Goal: Transaction & Acquisition: Purchase product/service

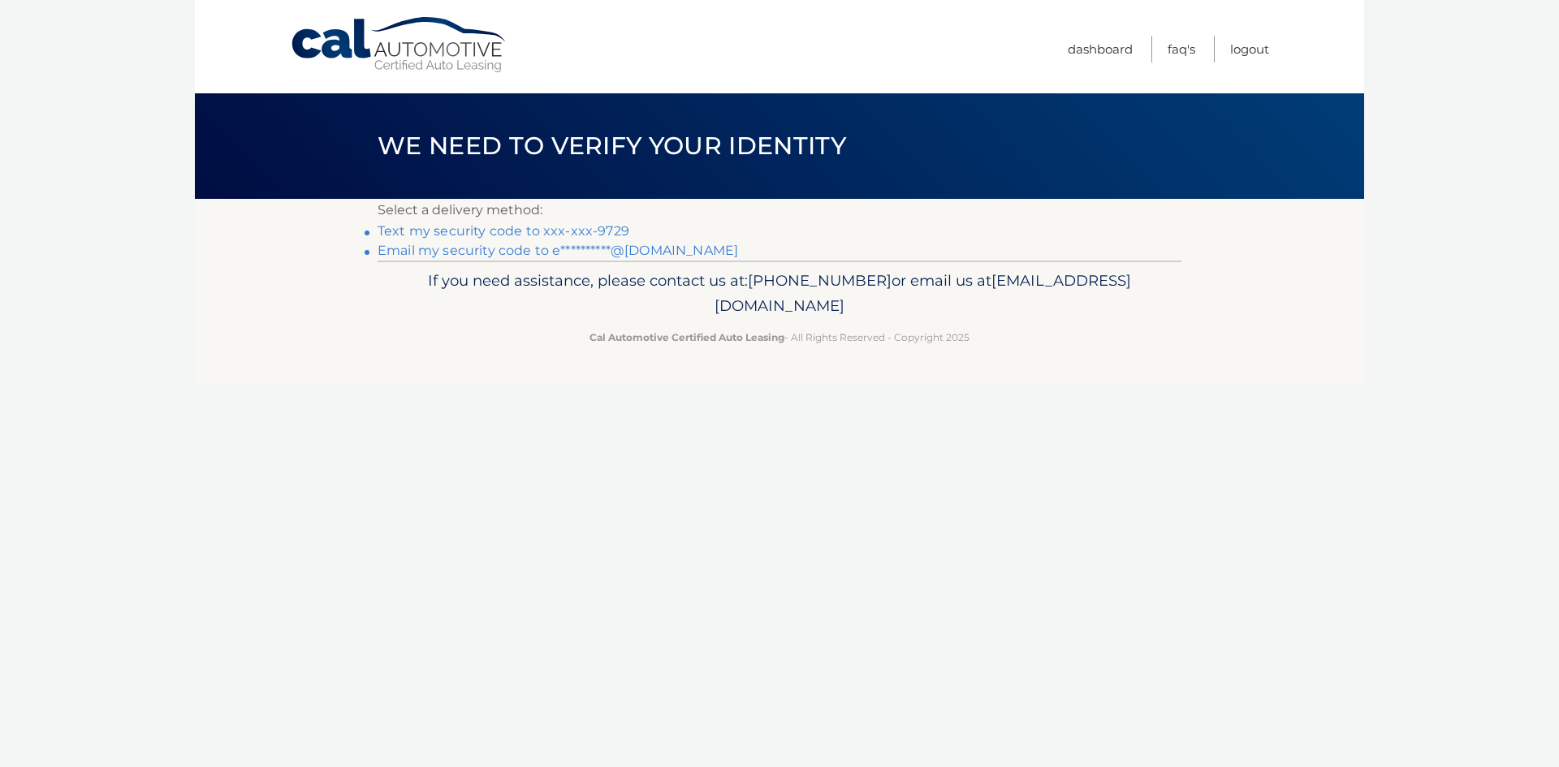
click at [541, 231] on link "Text my security code to xxx-xxx-9729" at bounding box center [504, 230] width 252 height 15
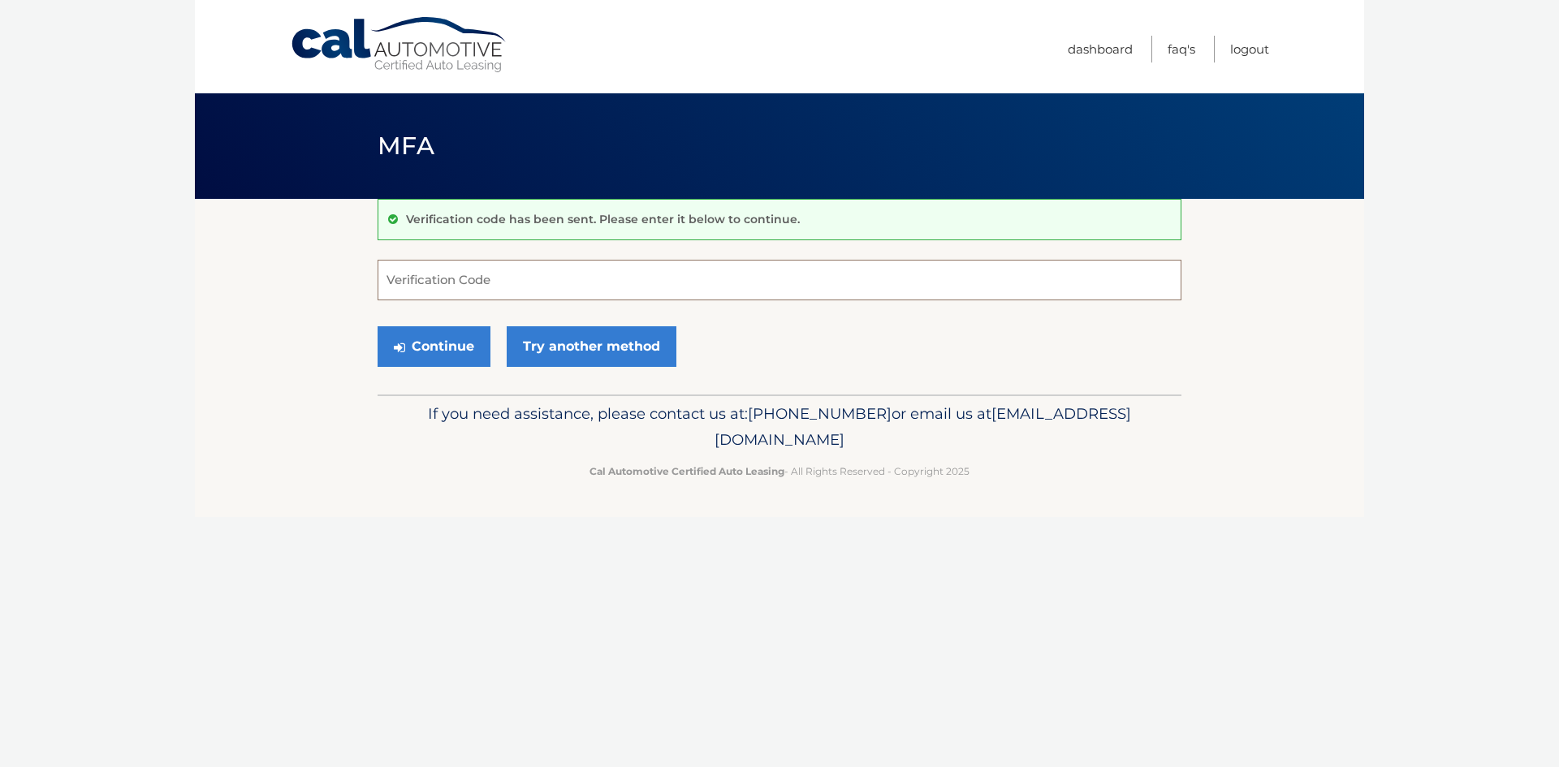
click at [506, 285] on input "Verification Code" at bounding box center [780, 280] width 804 height 41
type input "022868"
click at [458, 327] on button "Continue" at bounding box center [434, 346] width 113 height 41
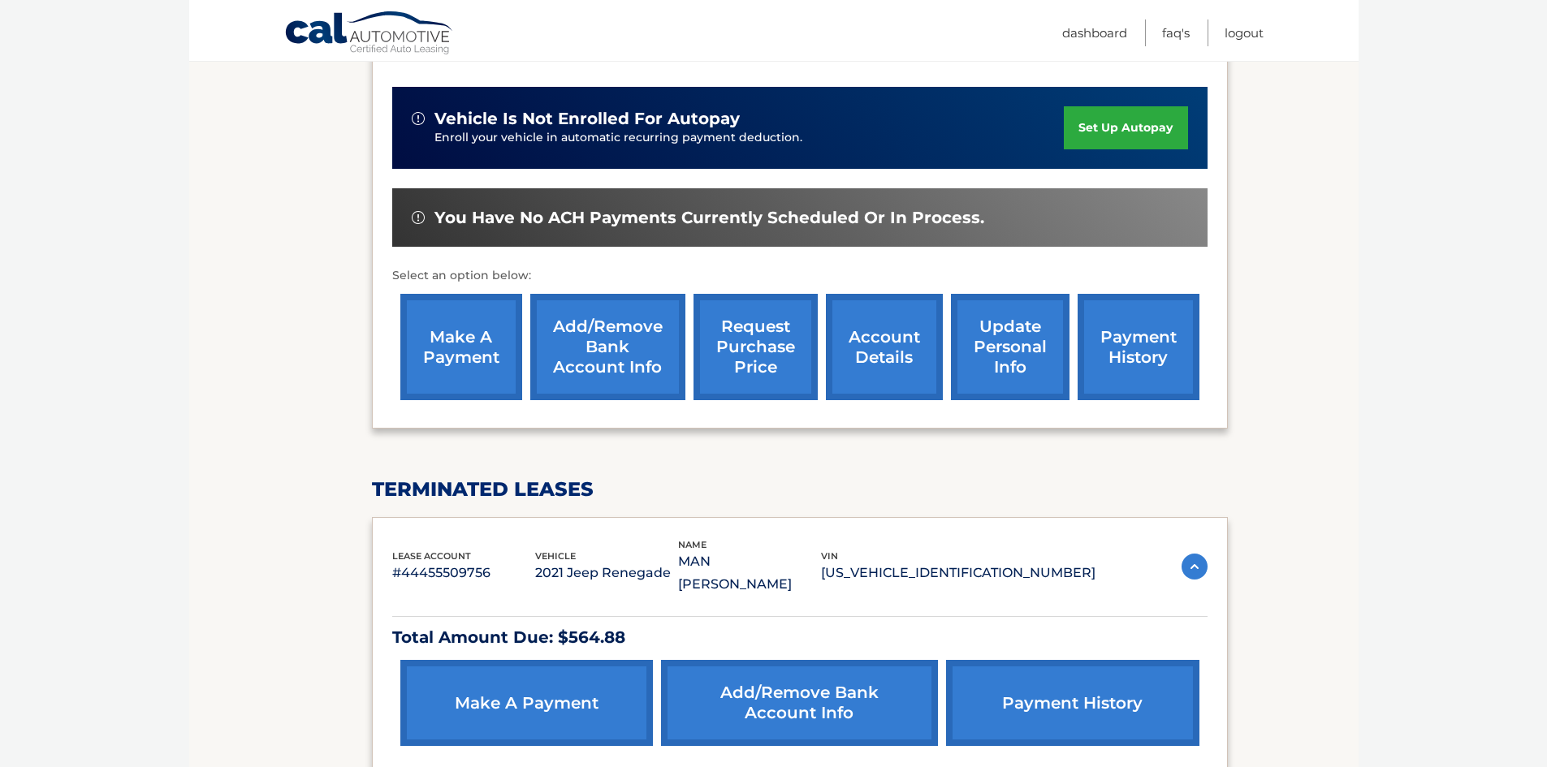
scroll to position [325, 0]
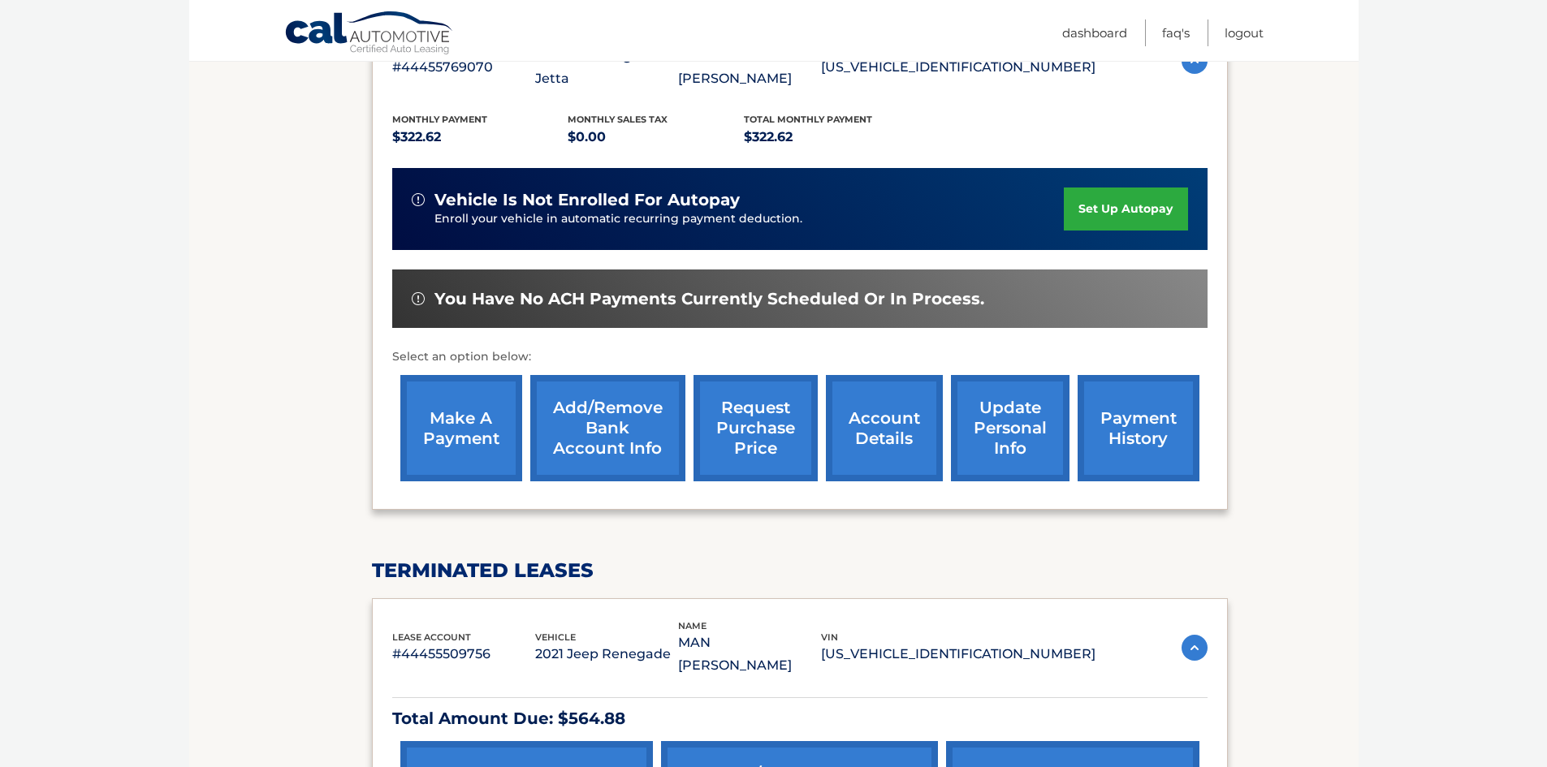
click at [1116, 191] on link "set up autopay" at bounding box center [1125, 209] width 123 height 43
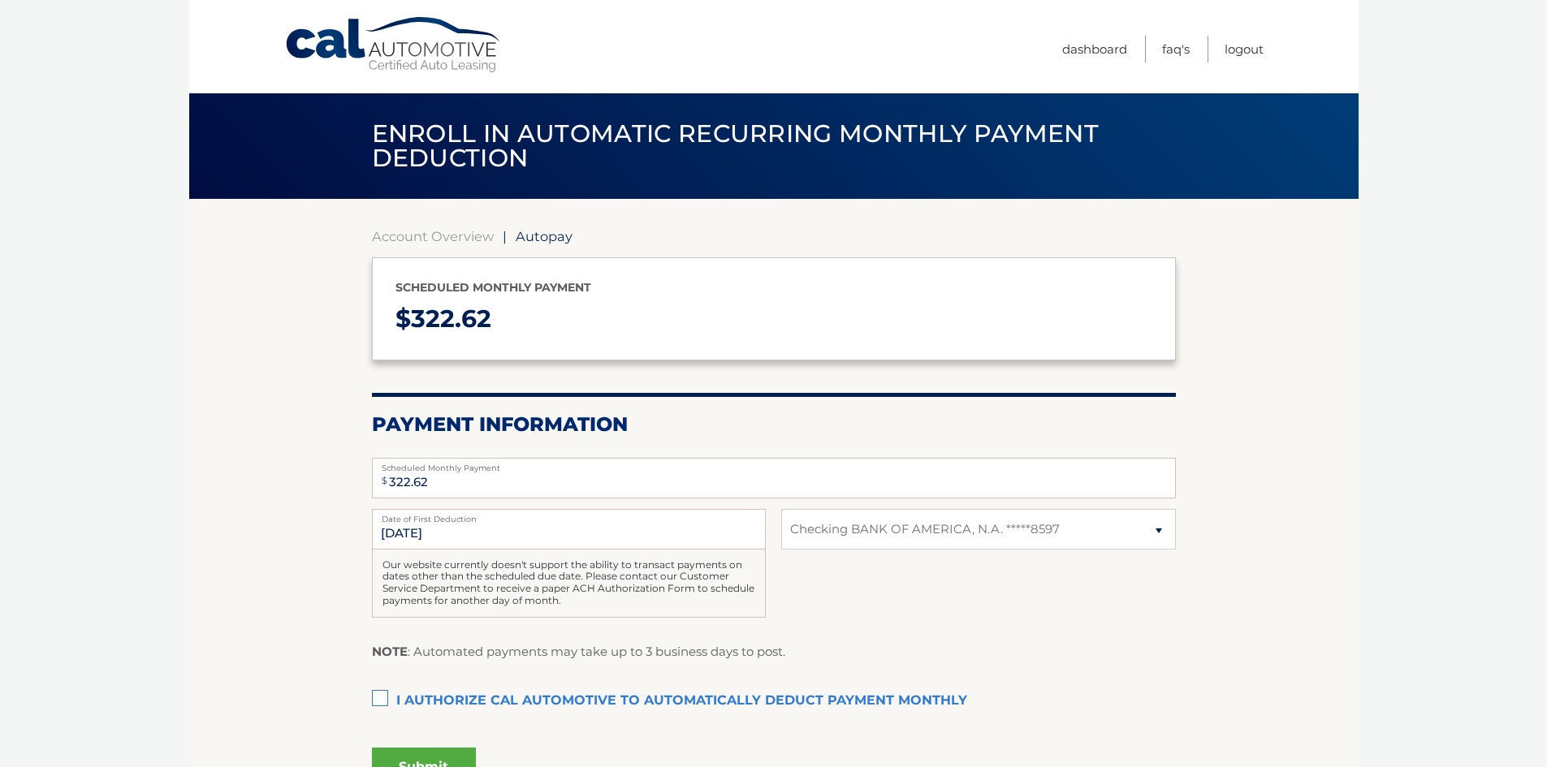
select select "NTNhYWZmZTEtNGYwYS00ODcxLTkyMGQtYmRjMWZkZDYyNmFi"
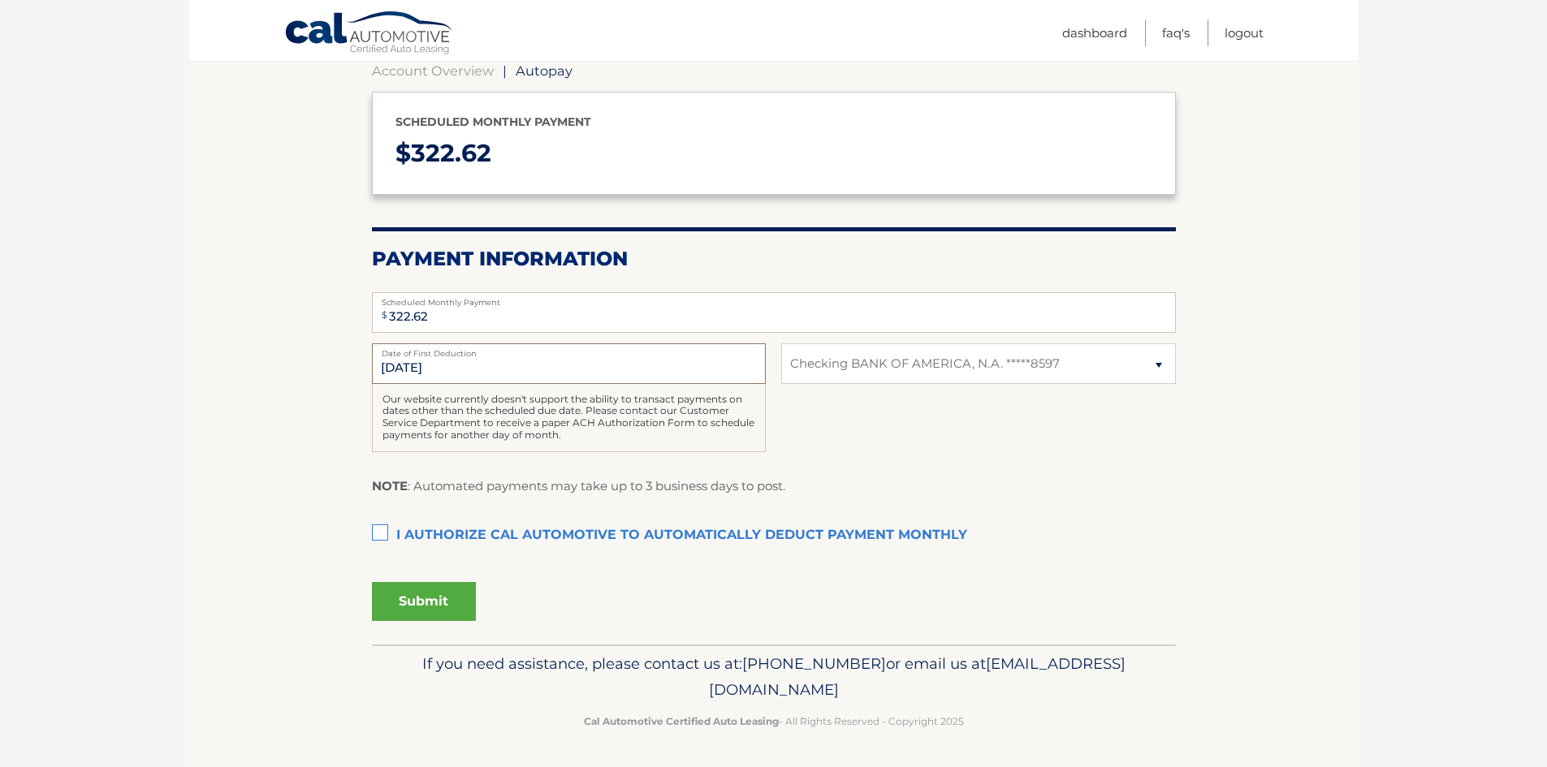
click at [719, 378] on input "[DATE]" at bounding box center [569, 363] width 394 height 41
click at [440, 373] on input "9/14/2025" at bounding box center [569, 363] width 394 height 41
click at [391, 355] on label "Date of First Deduction" at bounding box center [569, 349] width 394 height 13
click at [391, 355] on input "9/14/2025" at bounding box center [569, 363] width 394 height 41
click at [401, 369] on input "9/14/2025" at bounding box center [569, 363] width 394 height 41
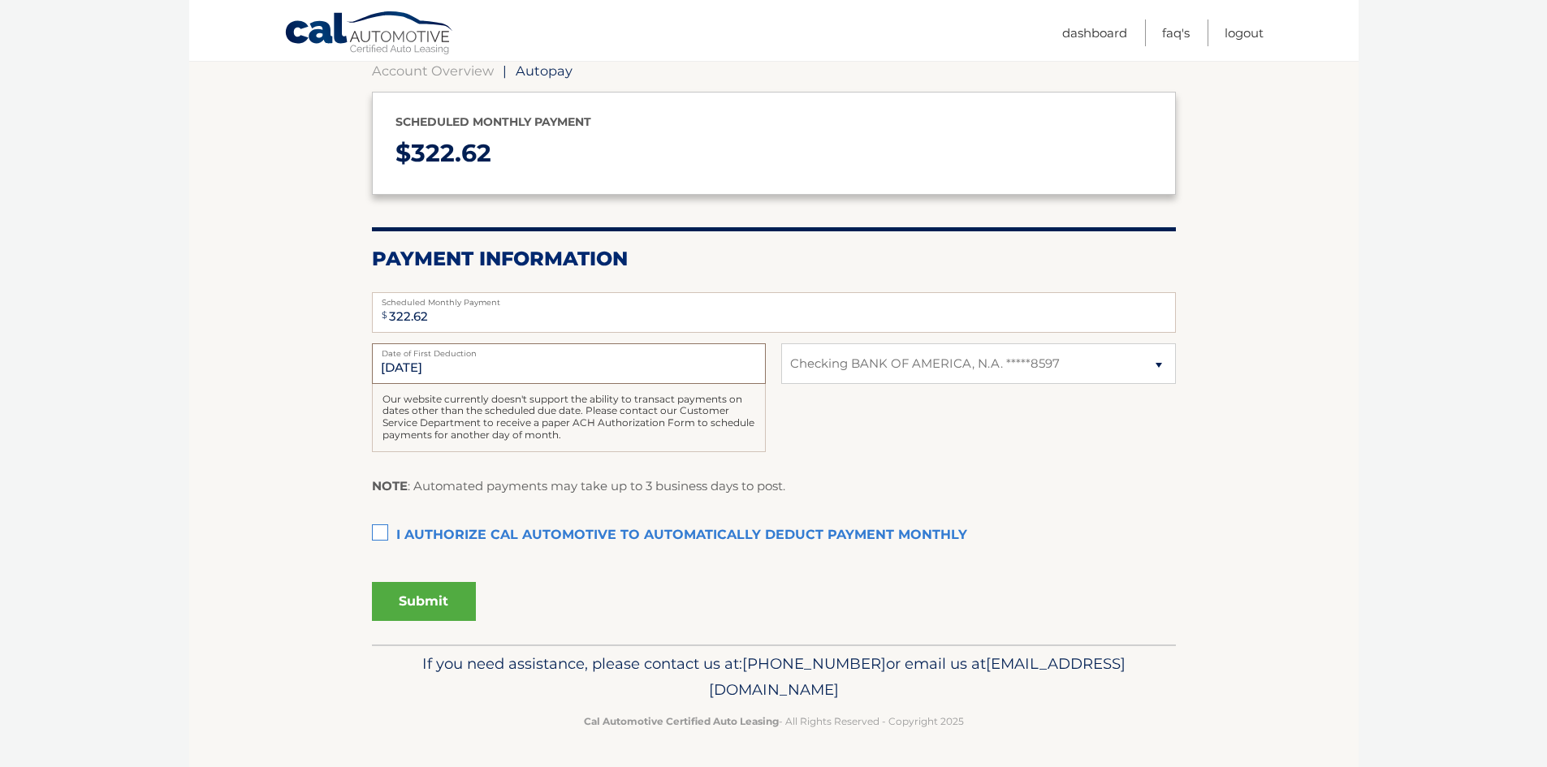
drag, startPoint x: 395, startPoint y: 367, endPoint x: 441, endPoint y: 361, distance: 46.6
click at [441, 361] on input "9/14/2025" at bounding box center [569, 363] width 394 height 41
click at [428, 364] on input "9/14/2025" at bounding box center [569, 363] width 394 height 41
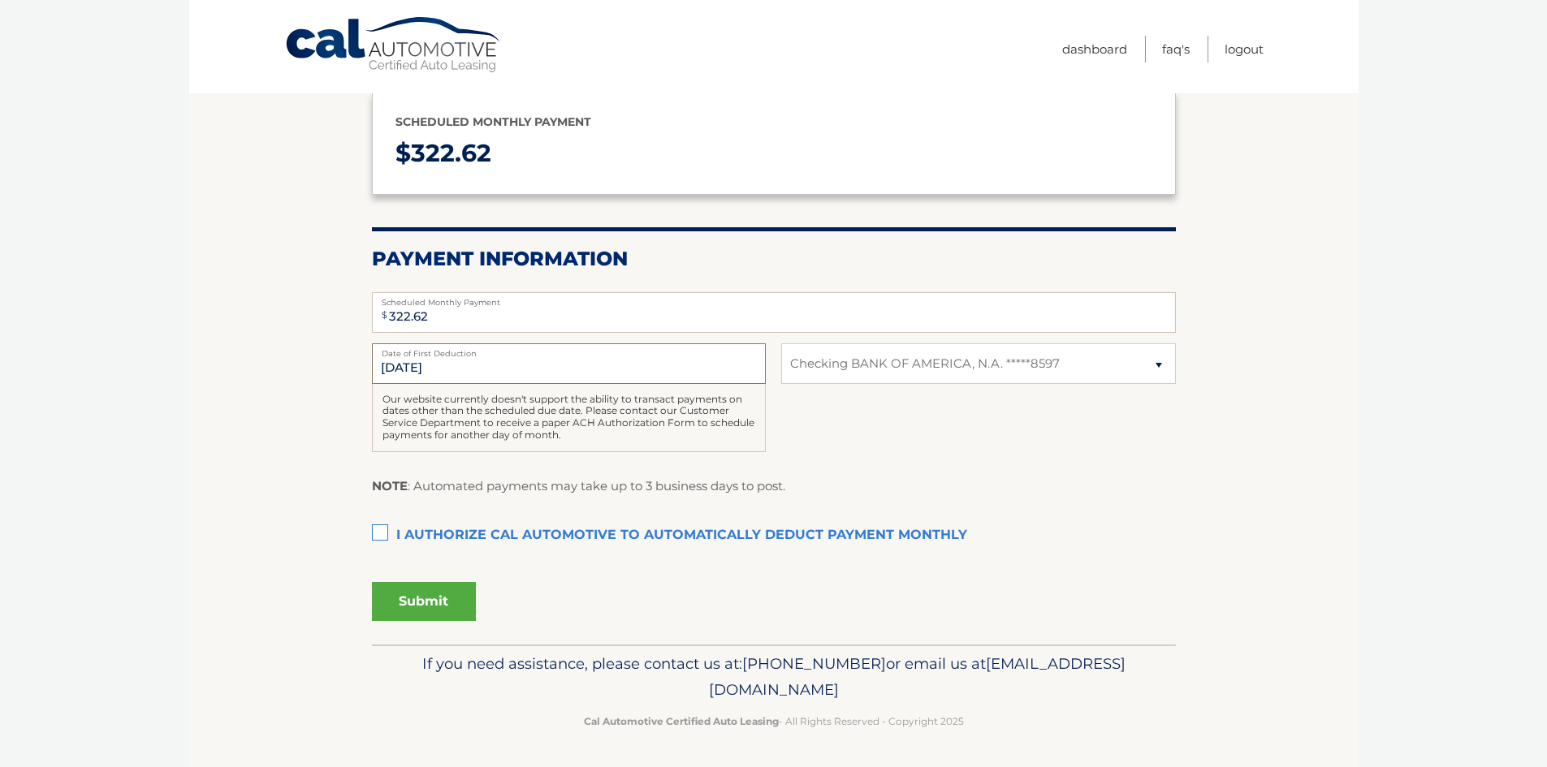
scroll to position [0, 0]
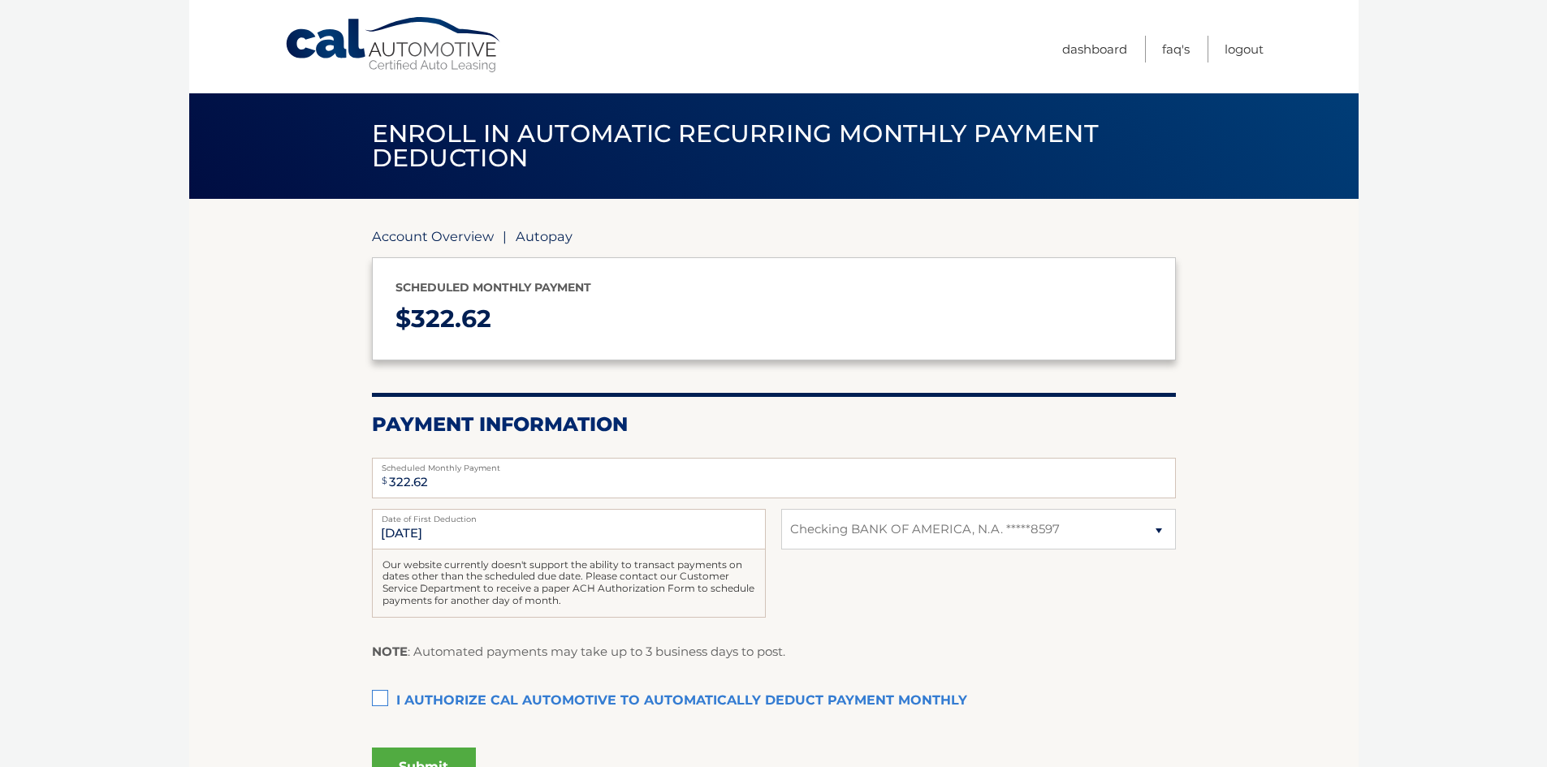
click at [468, 240] on link "Account Overview" at bounding box center [433, 236] width 122 height 16
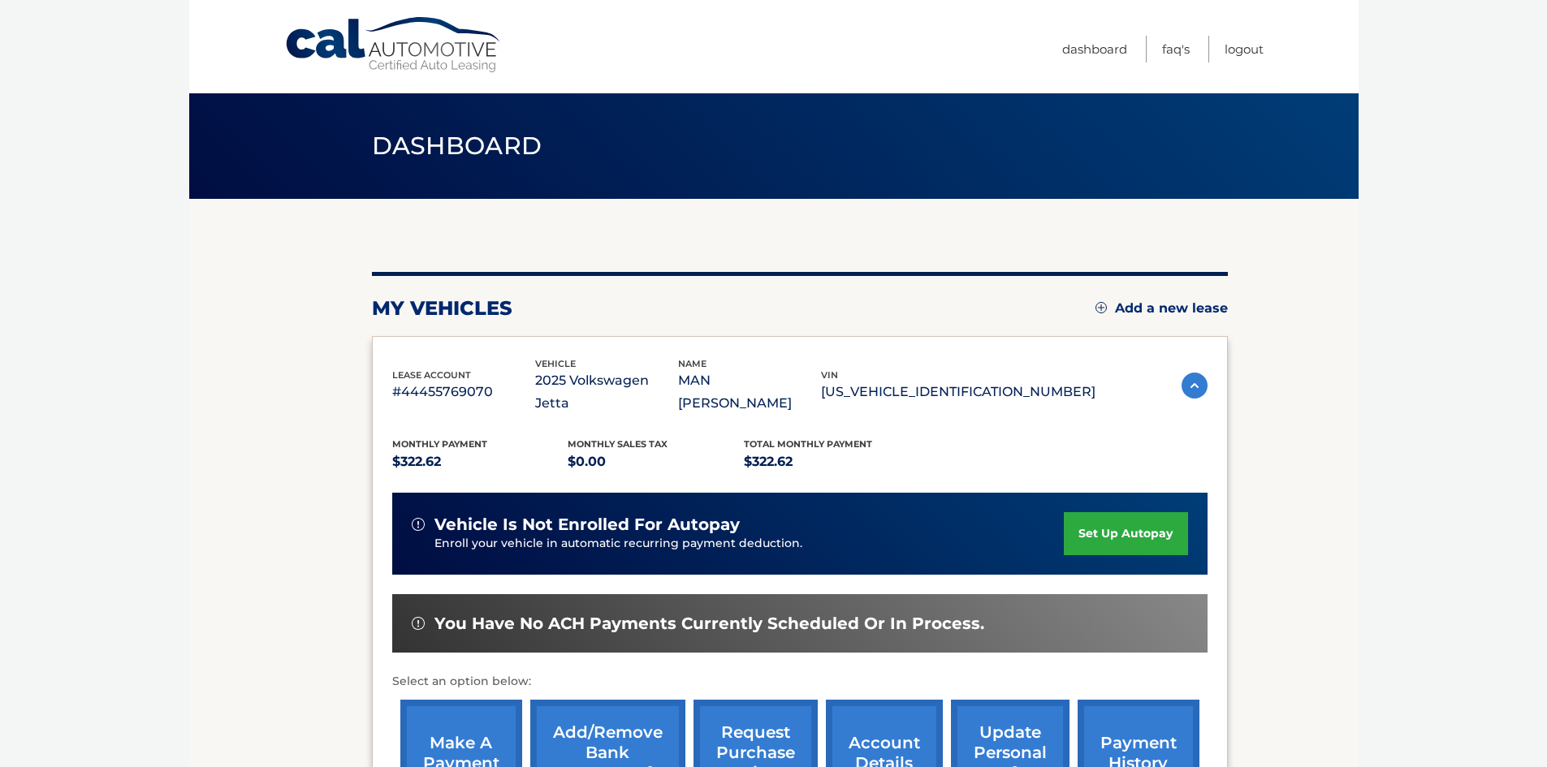
scroll to position [244, 0]
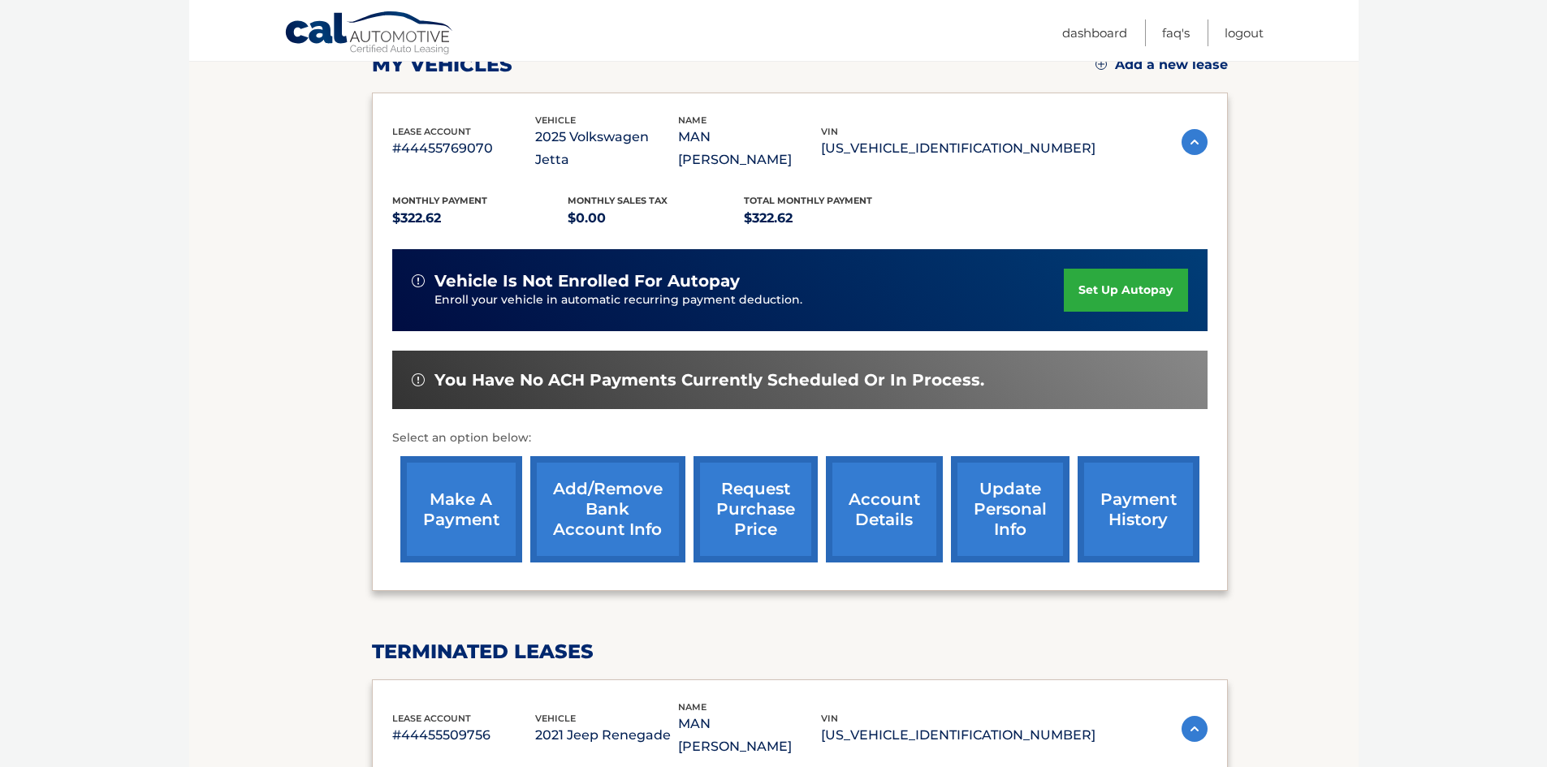
click at [483, 487] on link "make a payment" at bounding box center [461, 509] width 122 height 106
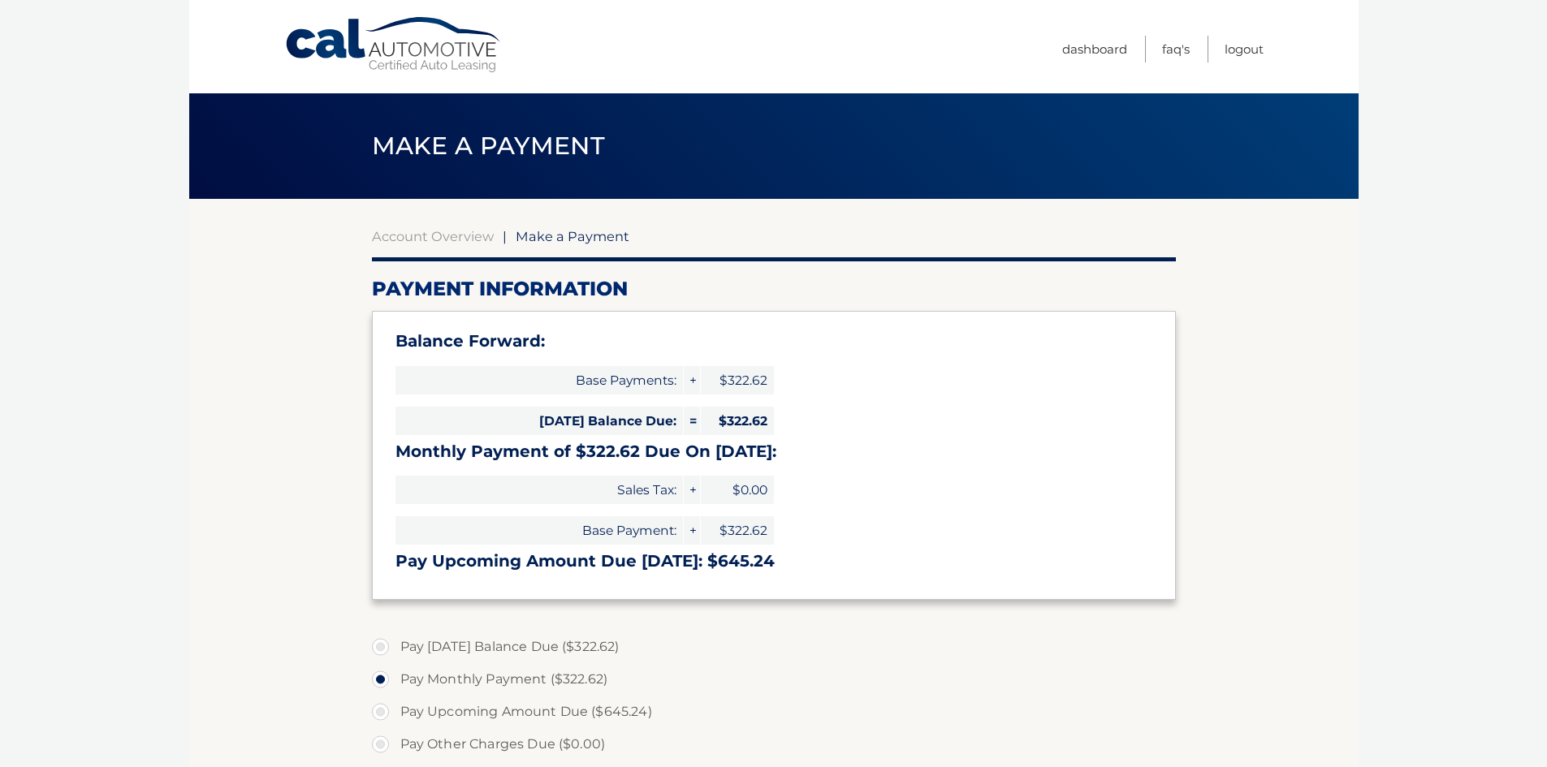
select select "NTNhYWZmZTEtNGYwYS00ODcxLTkyMGQtYmRjMWZkZDYyNmFi"
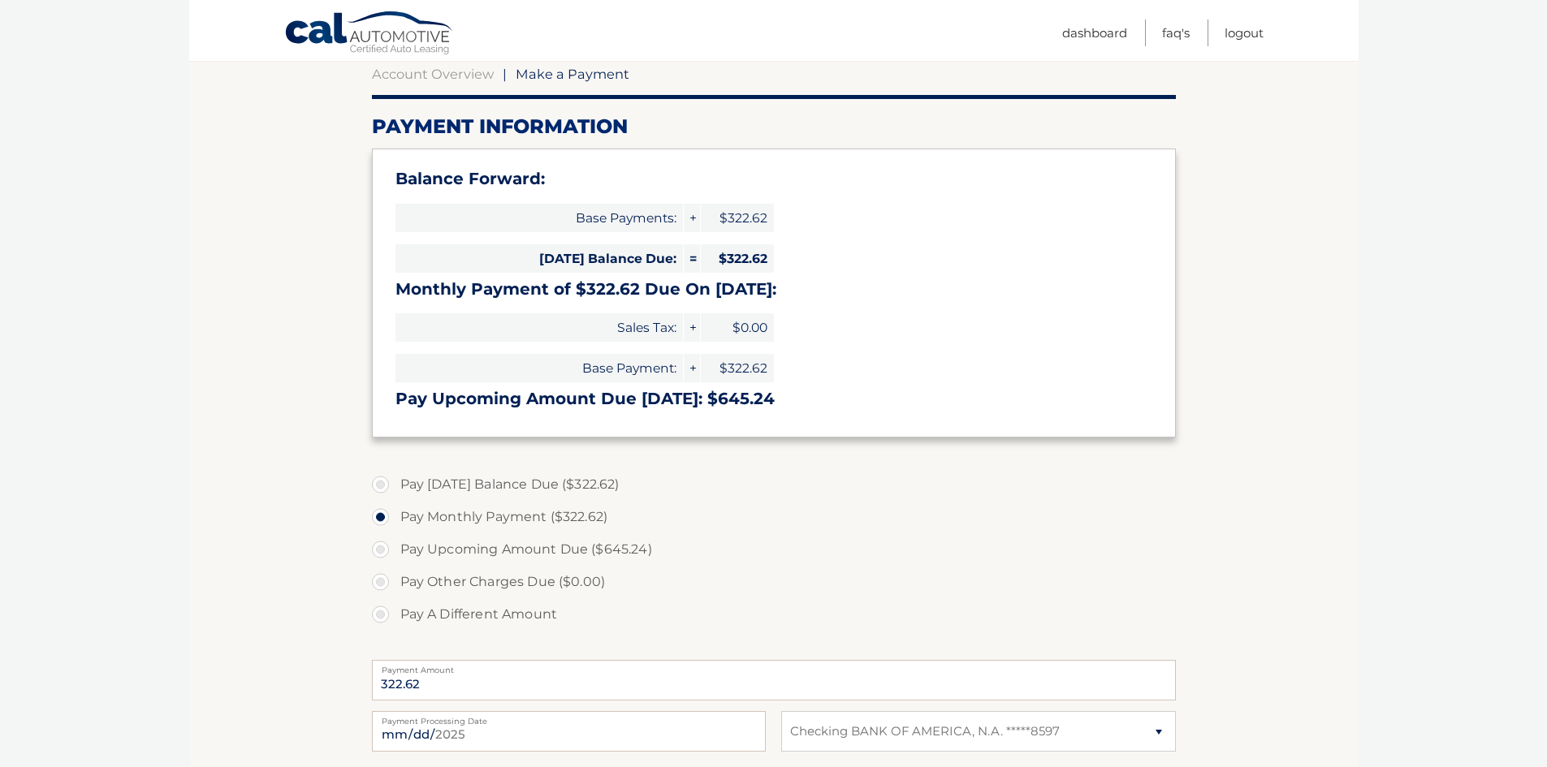
scroll to position [244, 0]
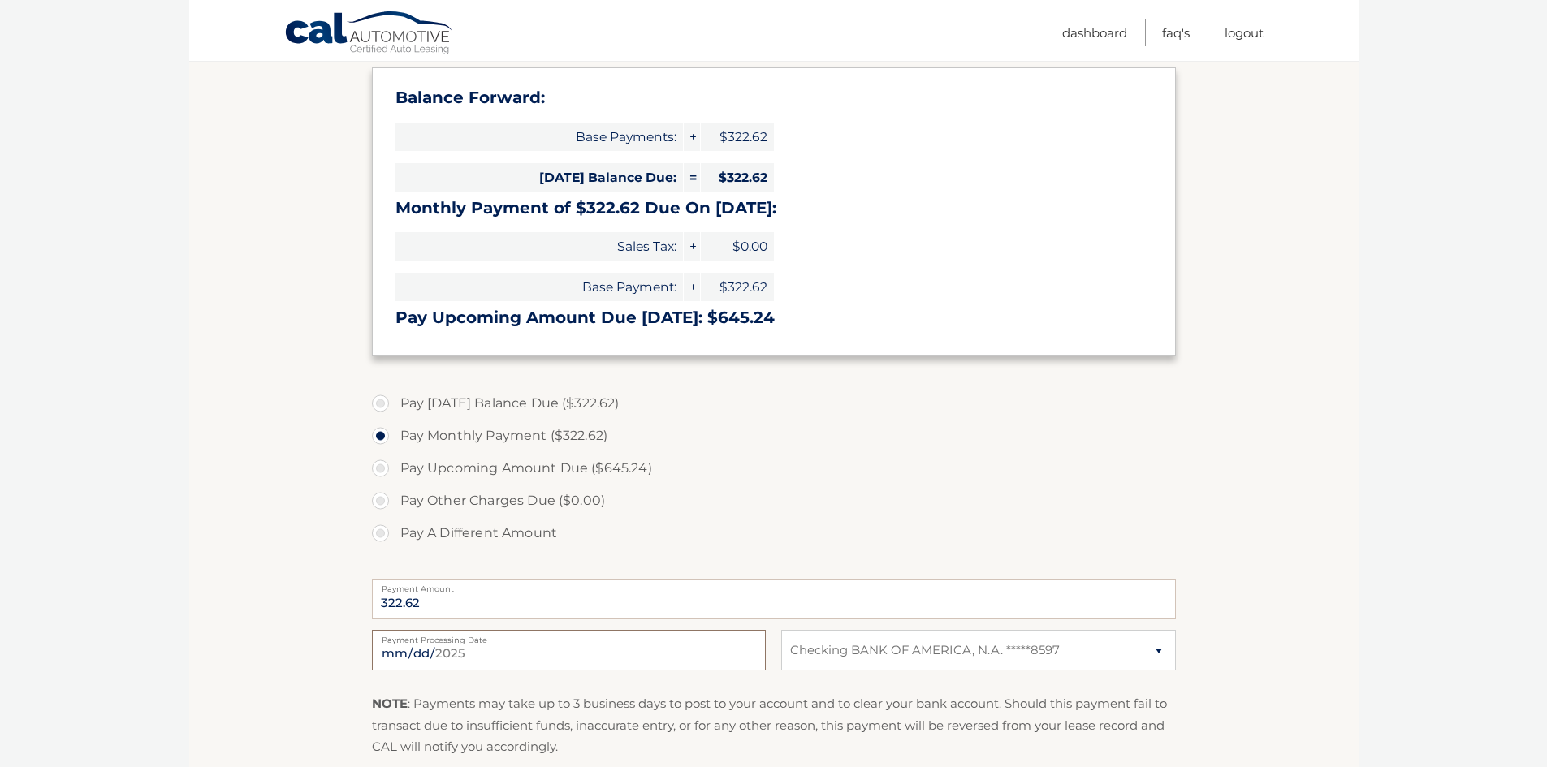
click at [427, 649] on input "[DATE]" at bounding box center [569, 650] width 394 height 41
type input "[DATE]"
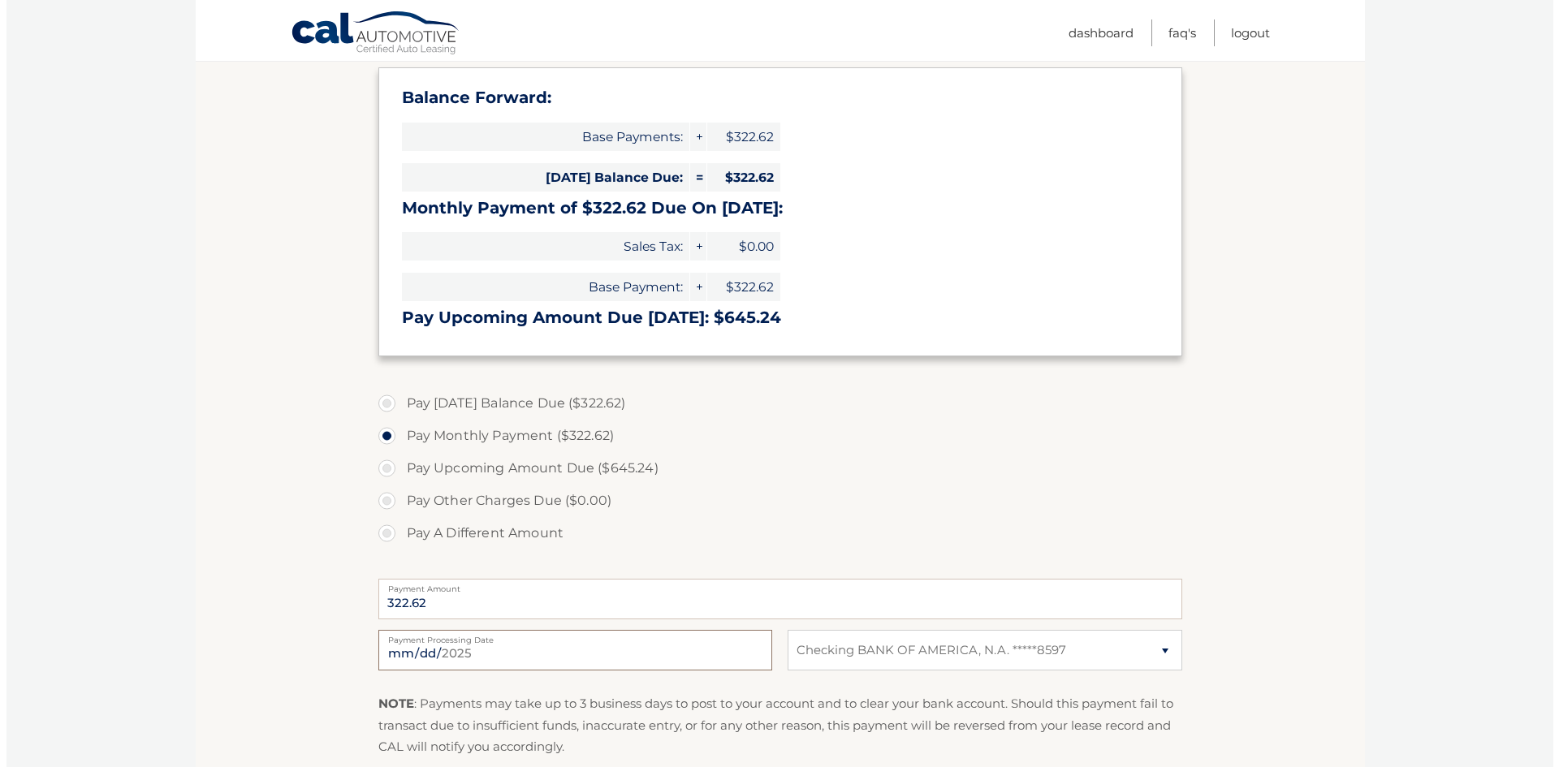
scroll to position [406, 0]
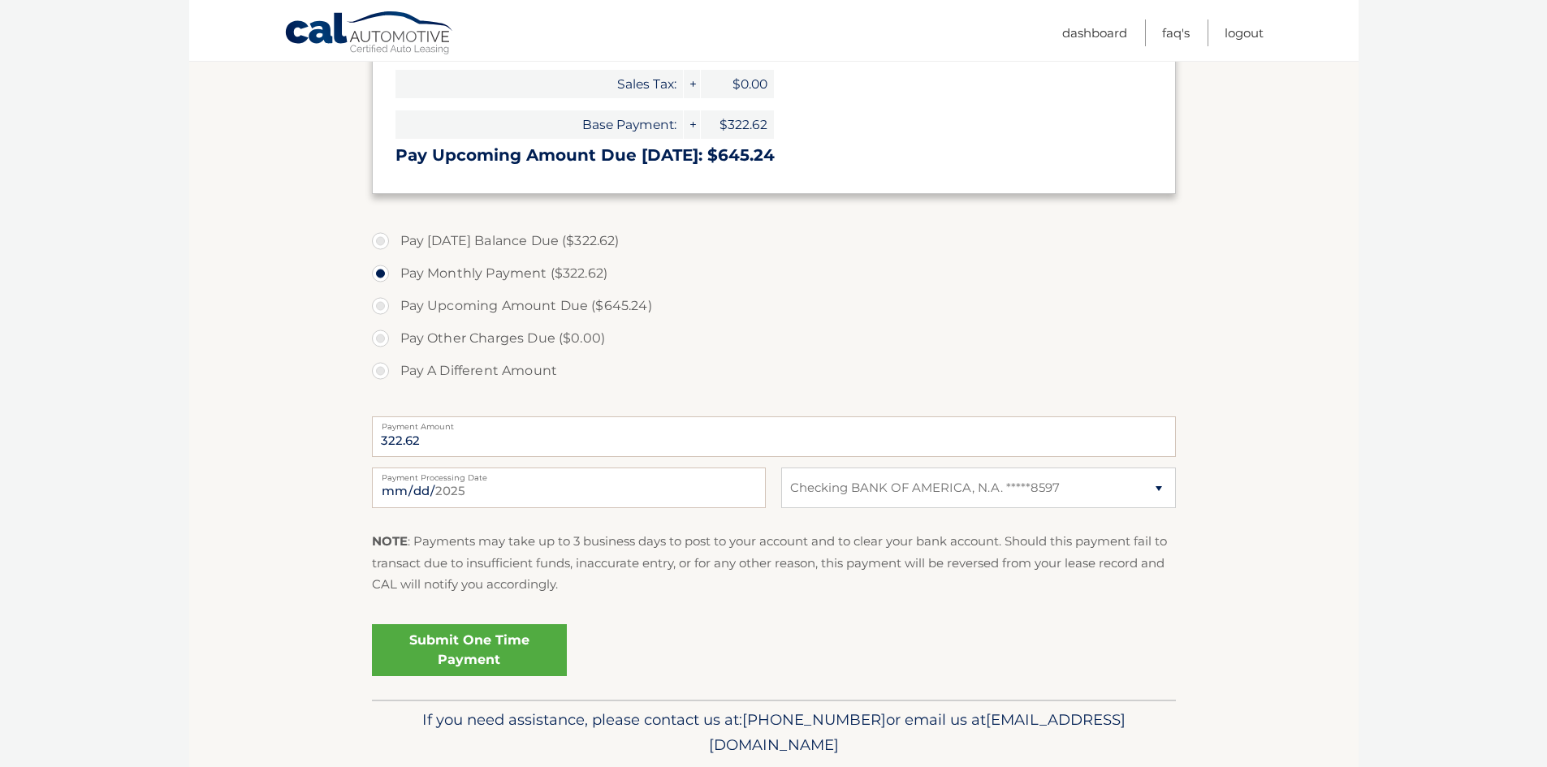
click at [501, 662] on link "Submit One Time Payment" at bounding box center [469, 650] width 195 height 52
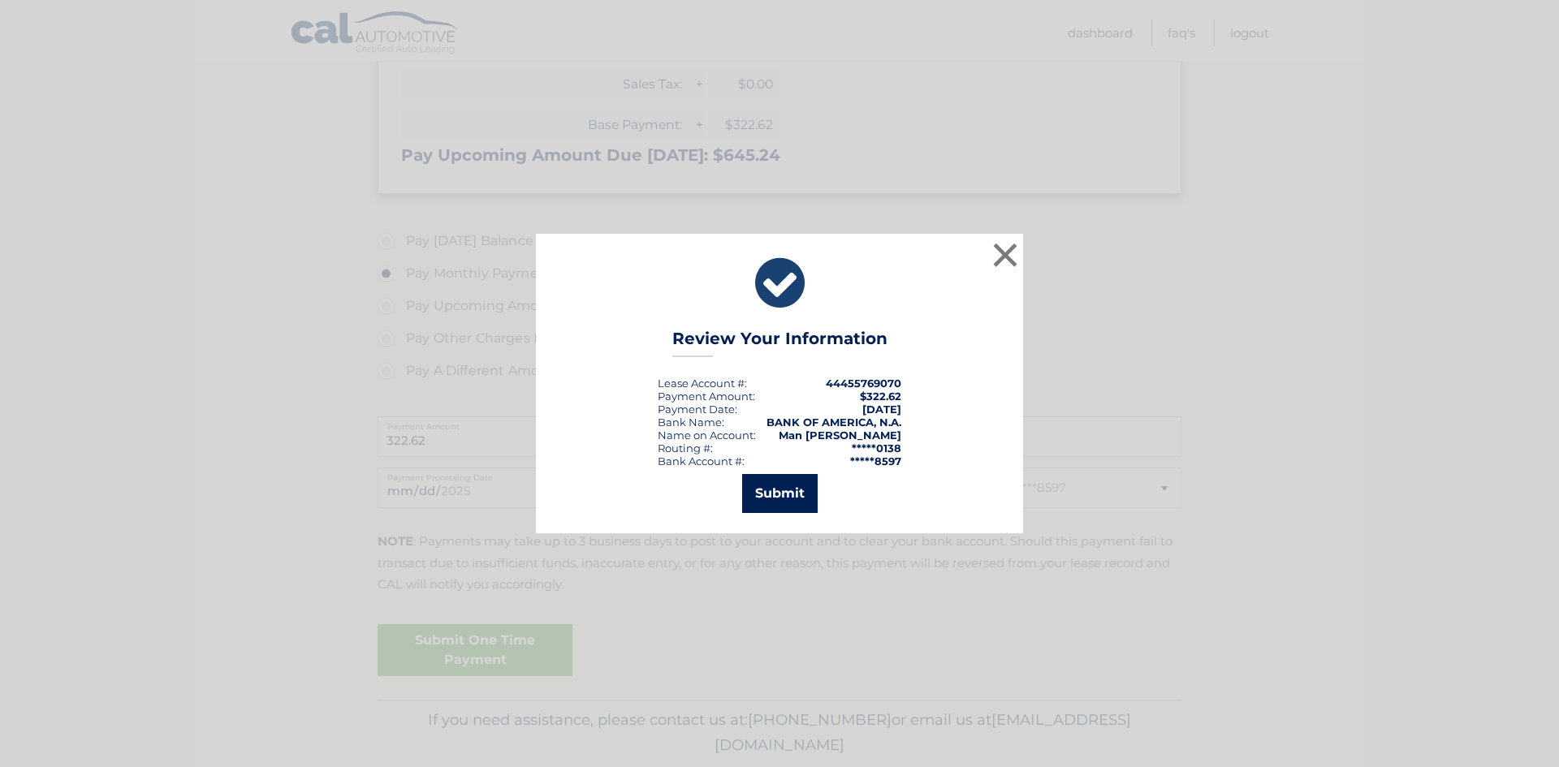
click at [803, 504] on button "Submit" at bounding box center [780, 493] width 76 height 39
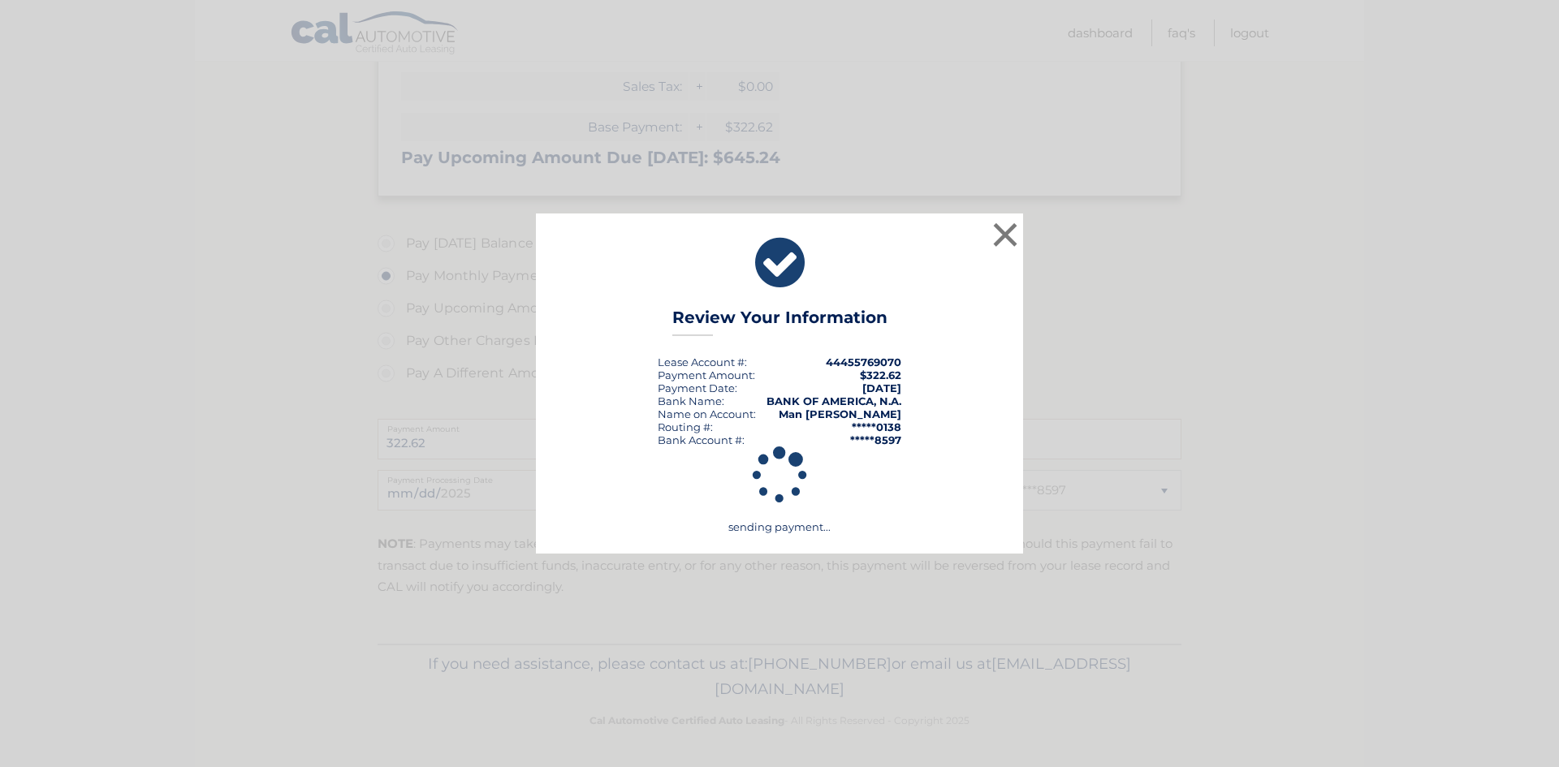
scroll to position [403, 0]
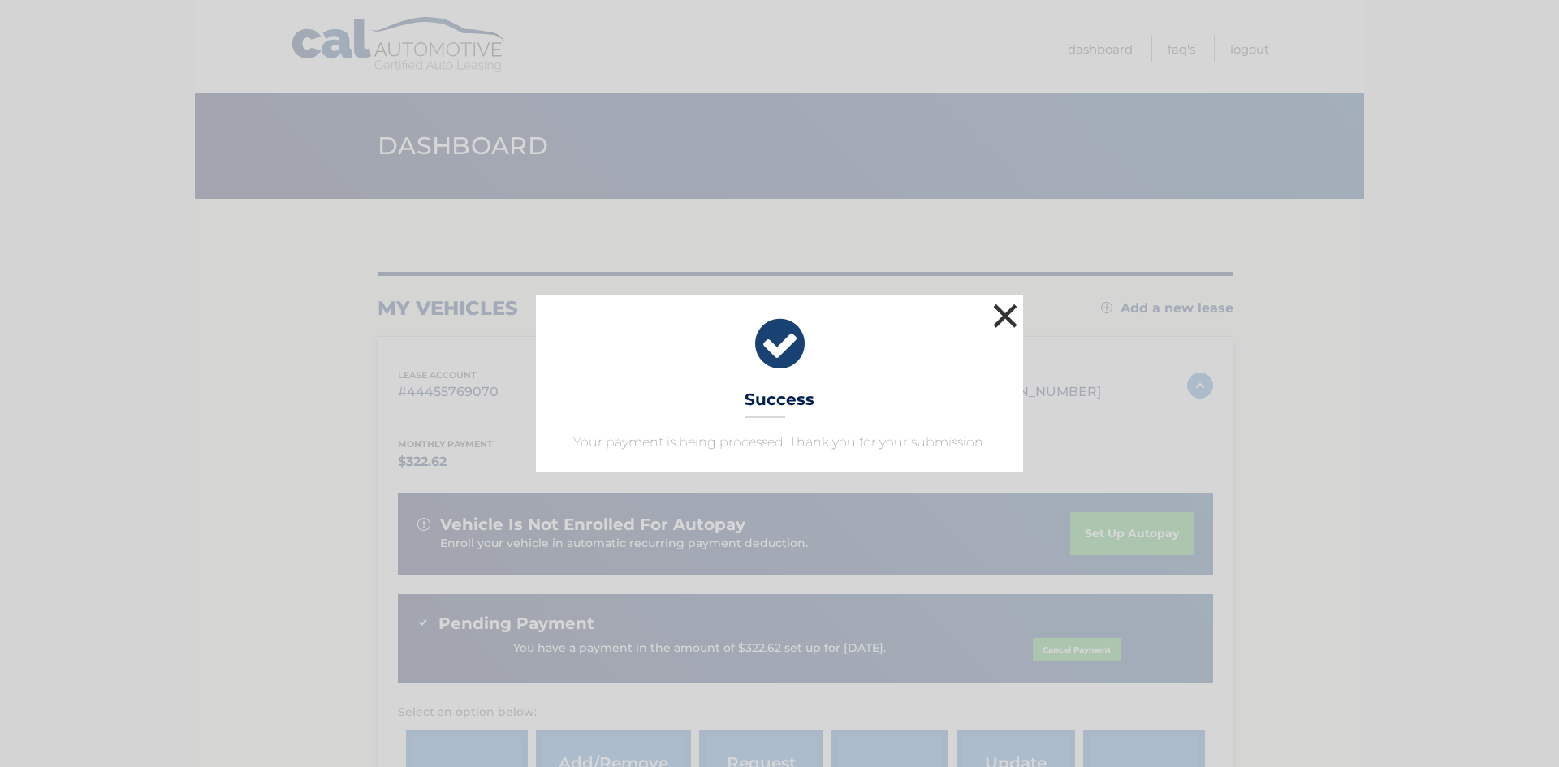
click at [1007, 309] on button "×" at bounding box center [1005, 316] width 32 height 32
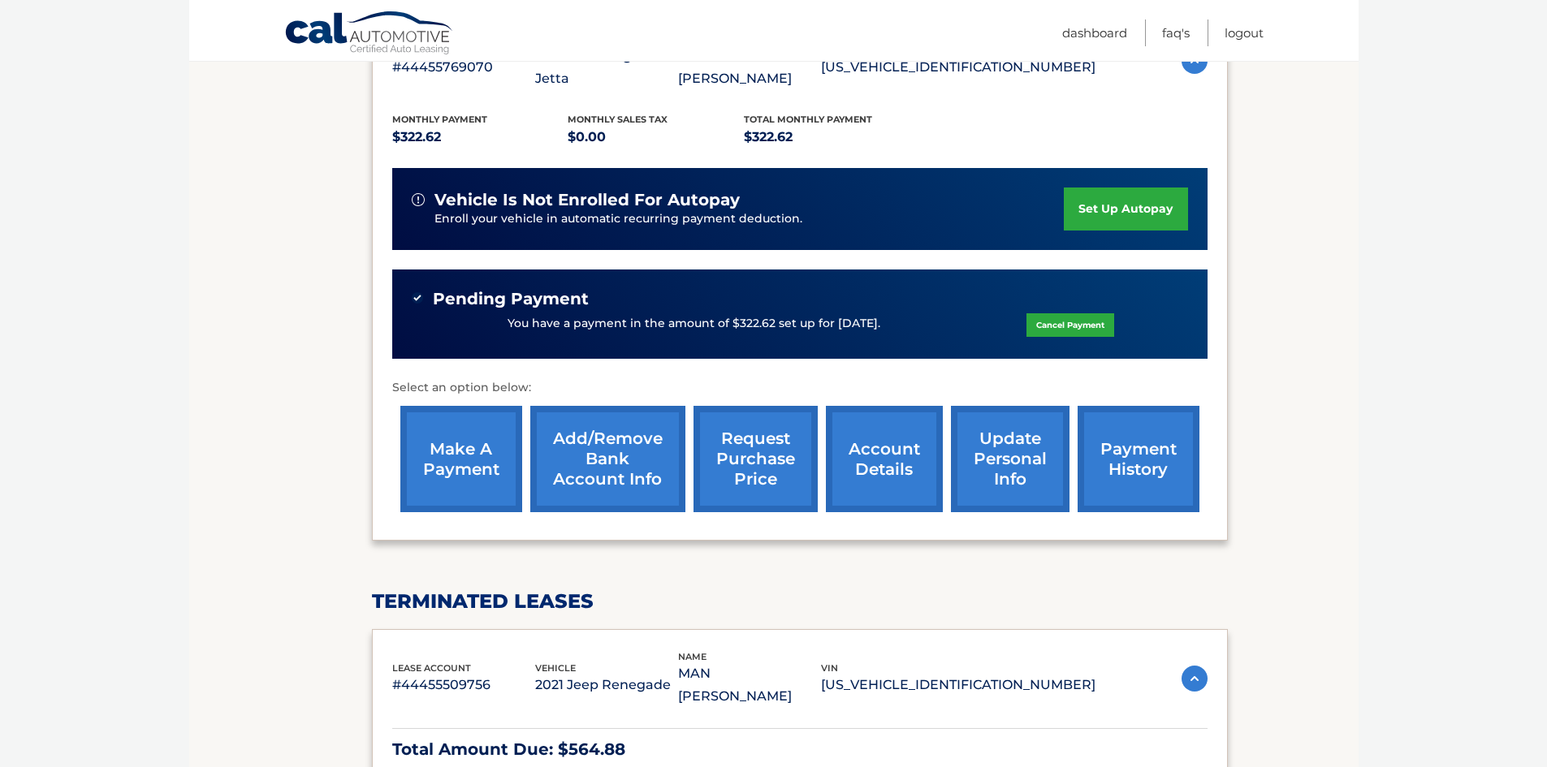
scroll to position [487, 0]
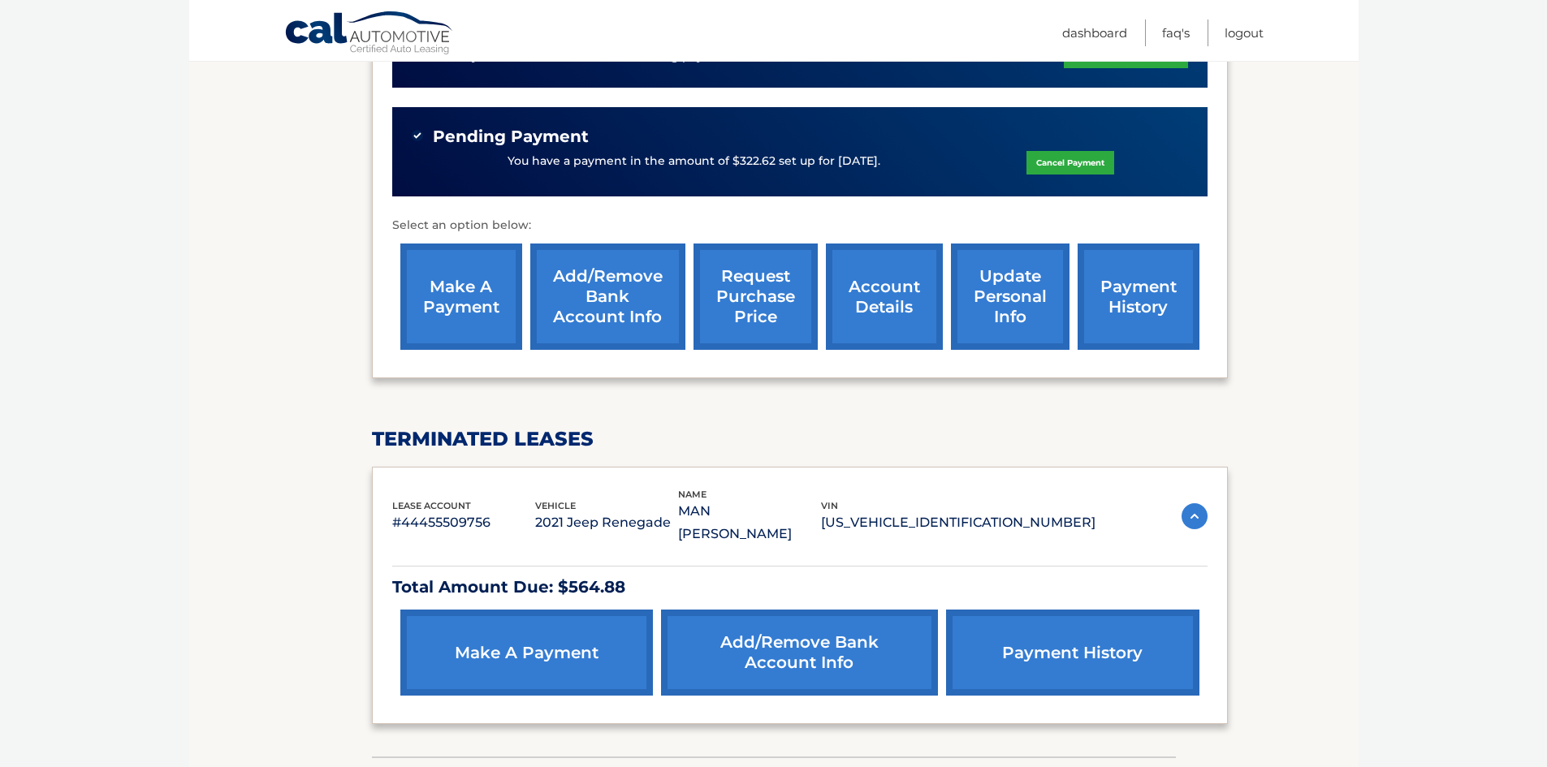
click at [1001, 616] on link "payment history" at bounding box center [1072, 653] width 252 height 86
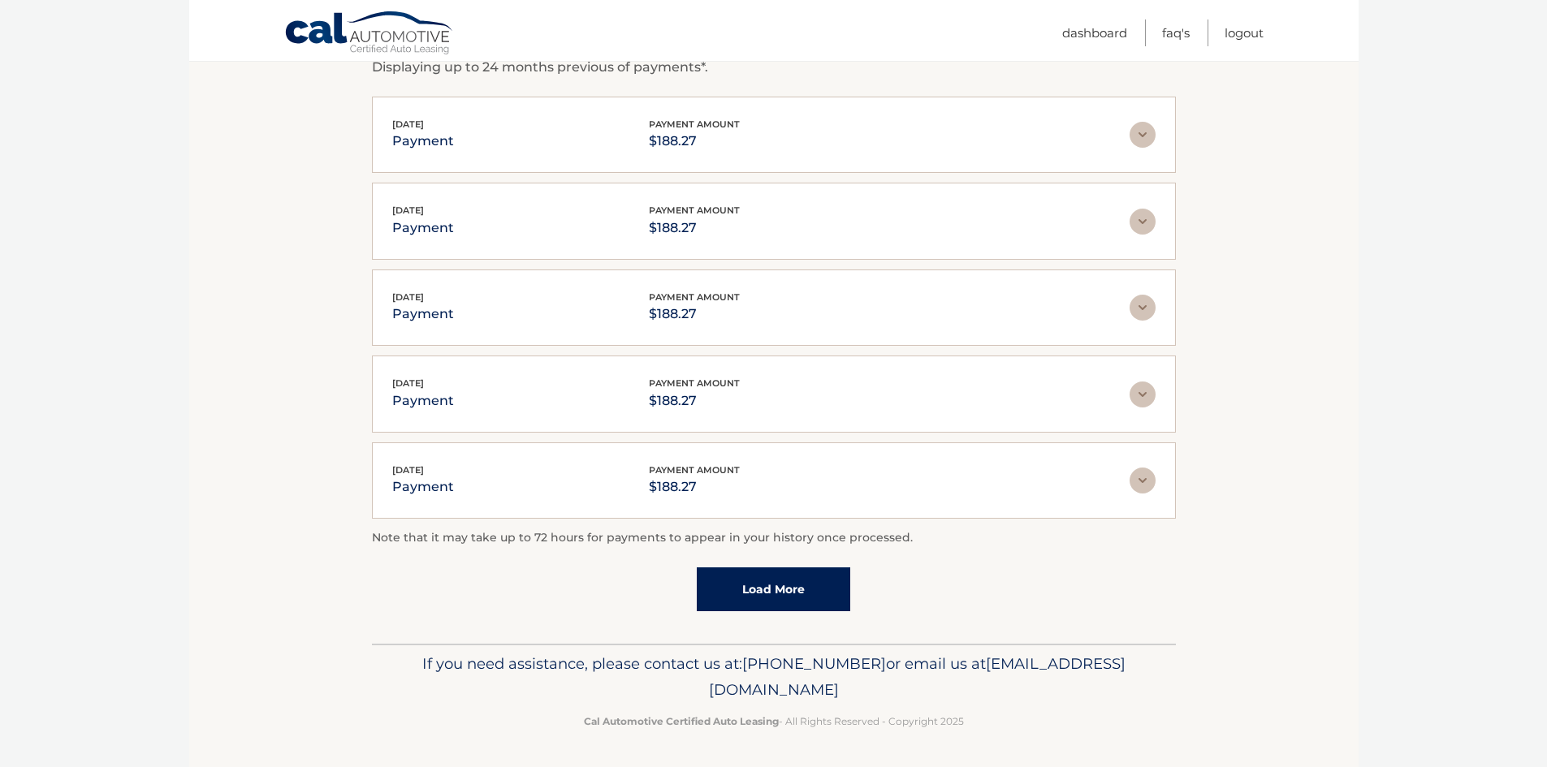
scroll to position [218, 0]
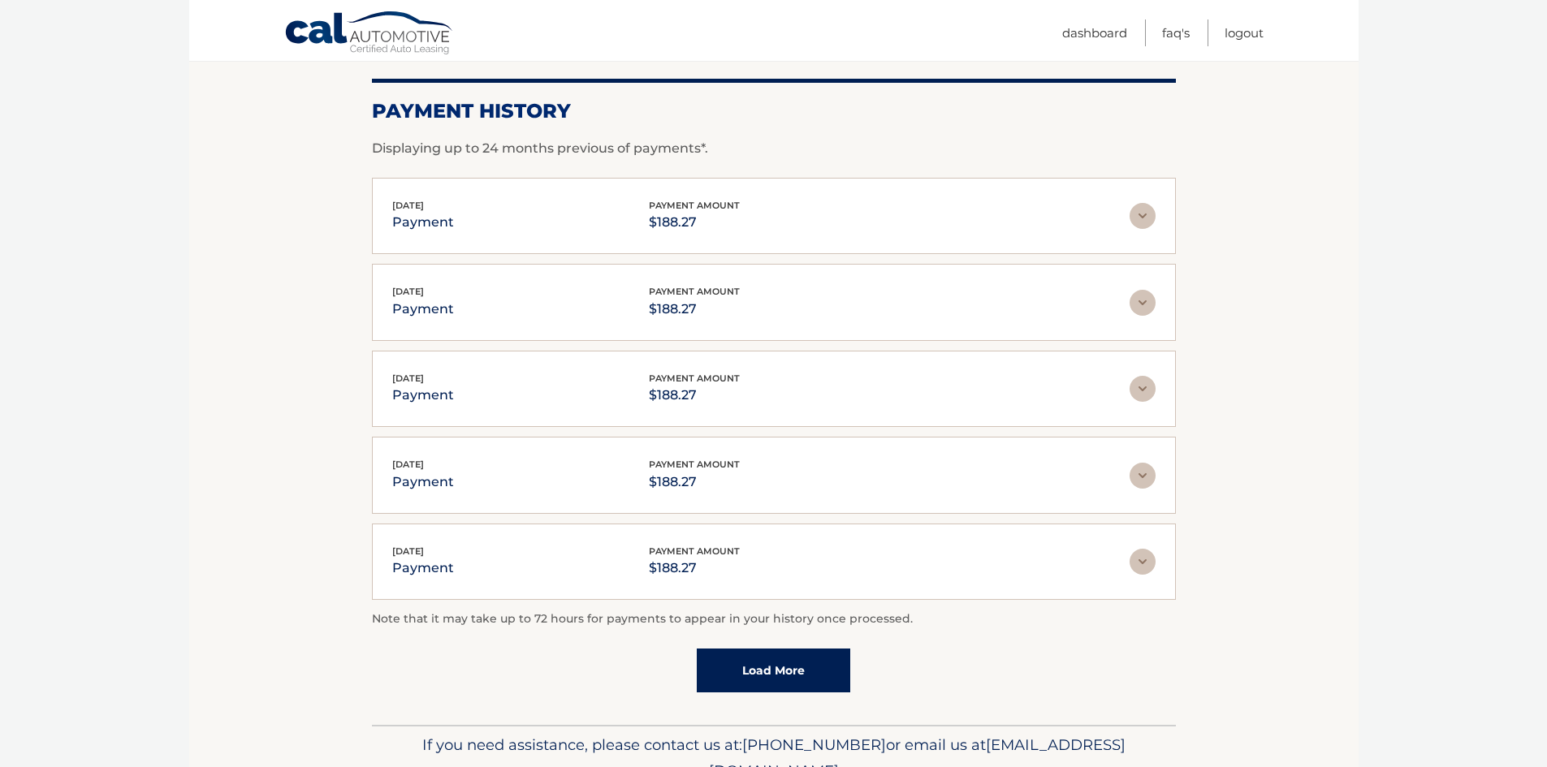
click at [801, 662] on link "Load More" at bounding box center [773, 671] width 153 height 44
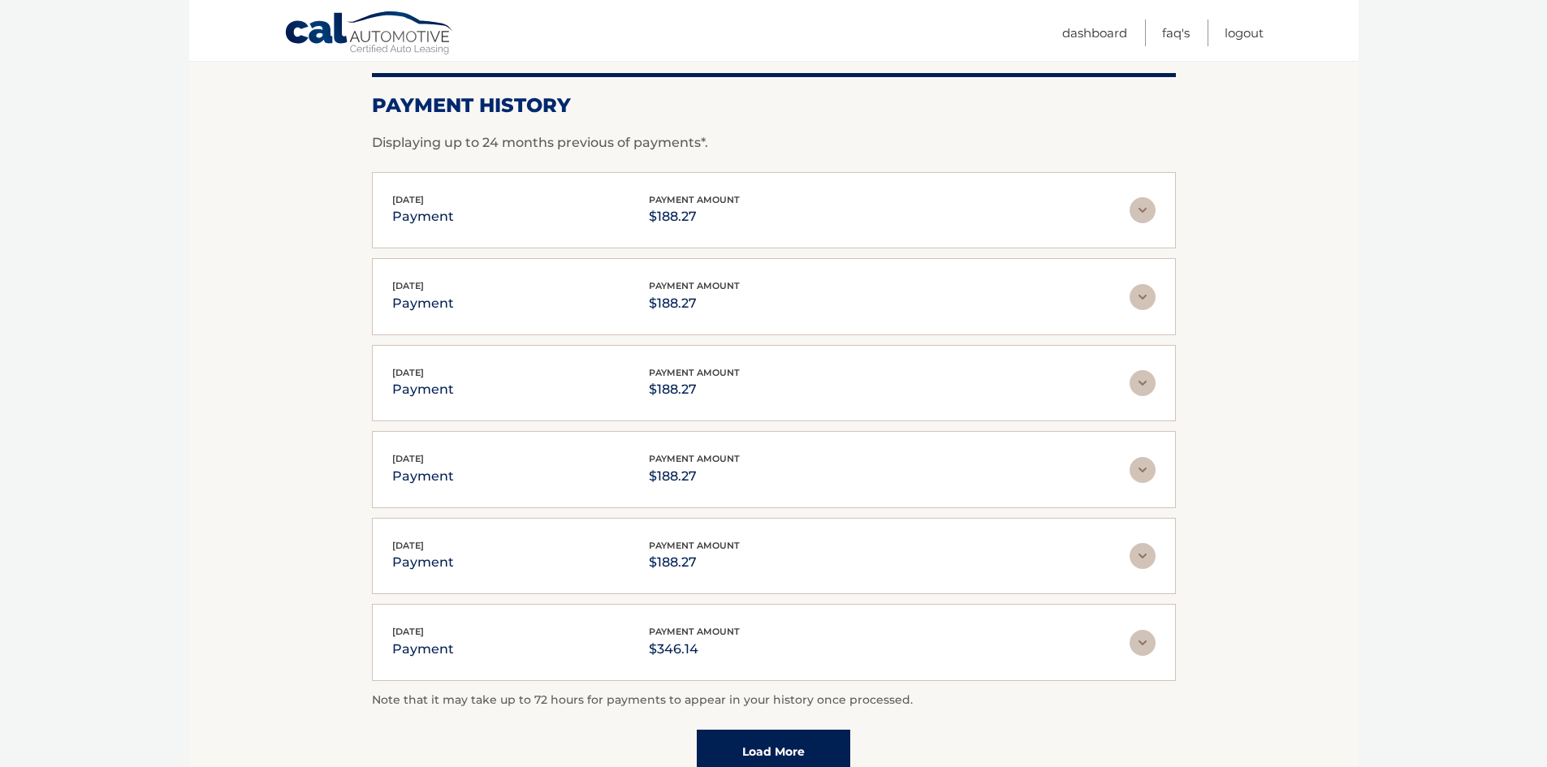
scroll to position [0, 0]
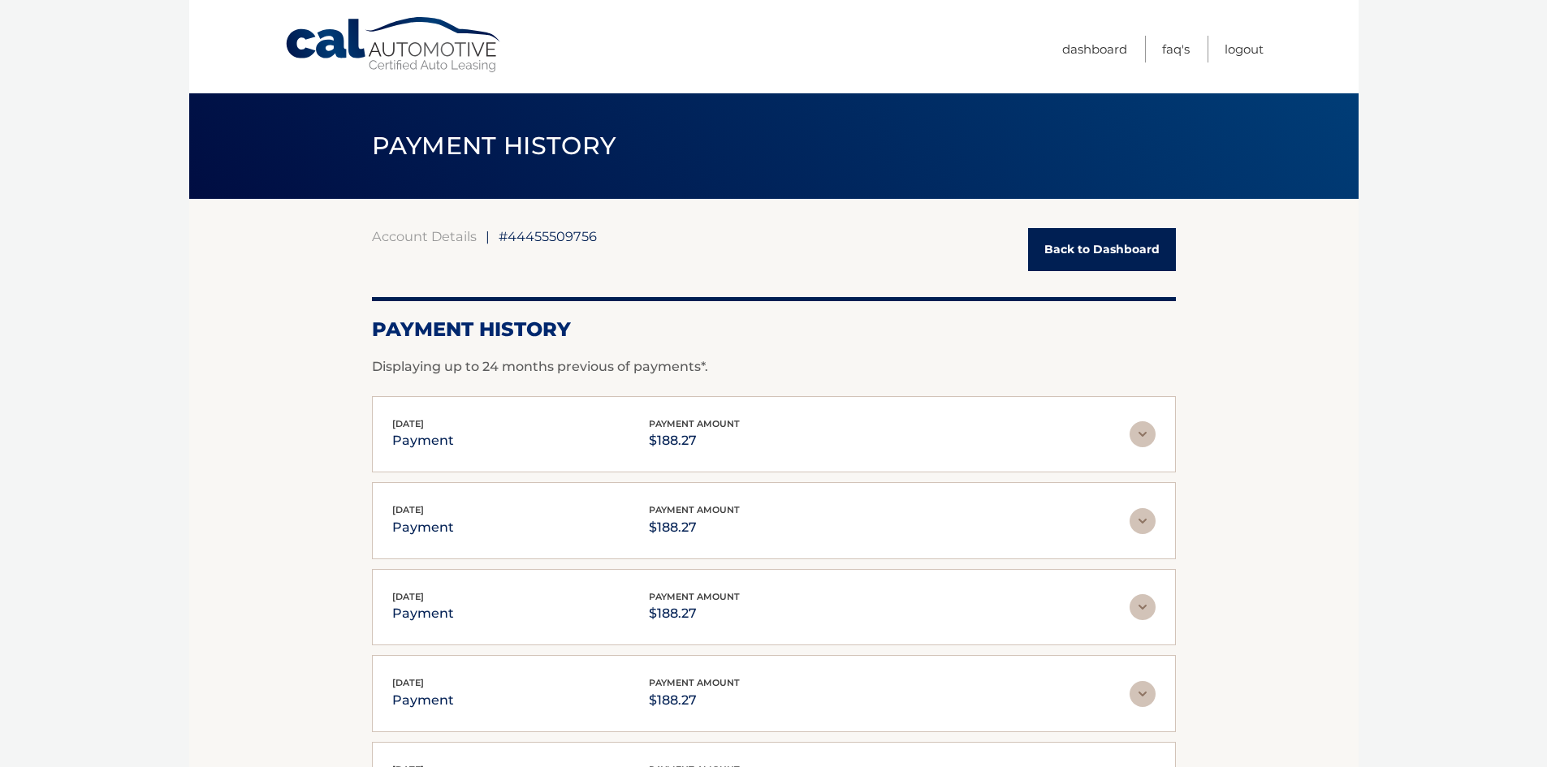
click at [1062, 248] on link "Back to Dashboard" at bounding box center [1102, 249] width 148 height 43
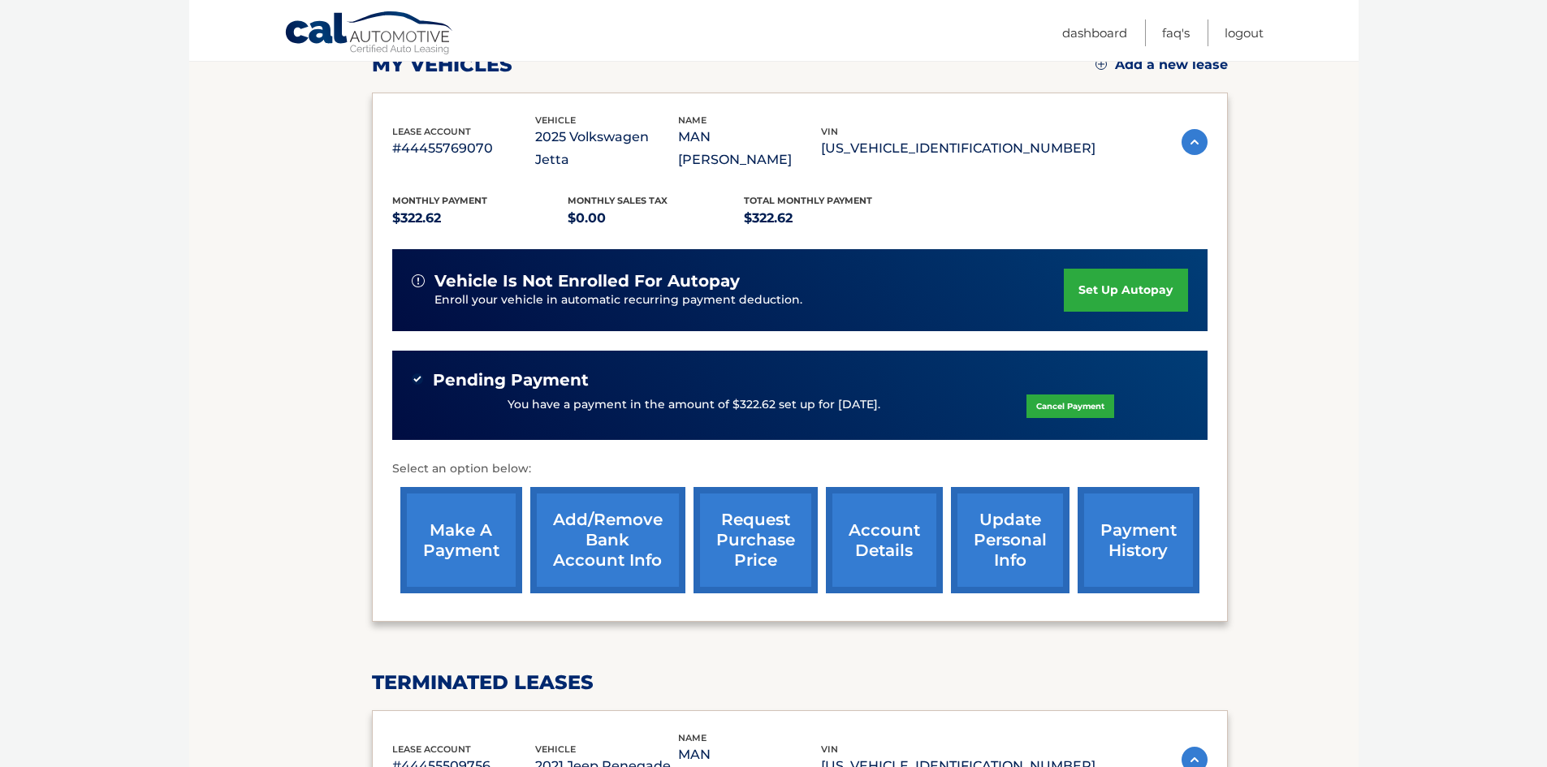
scroll to position [555, 0]
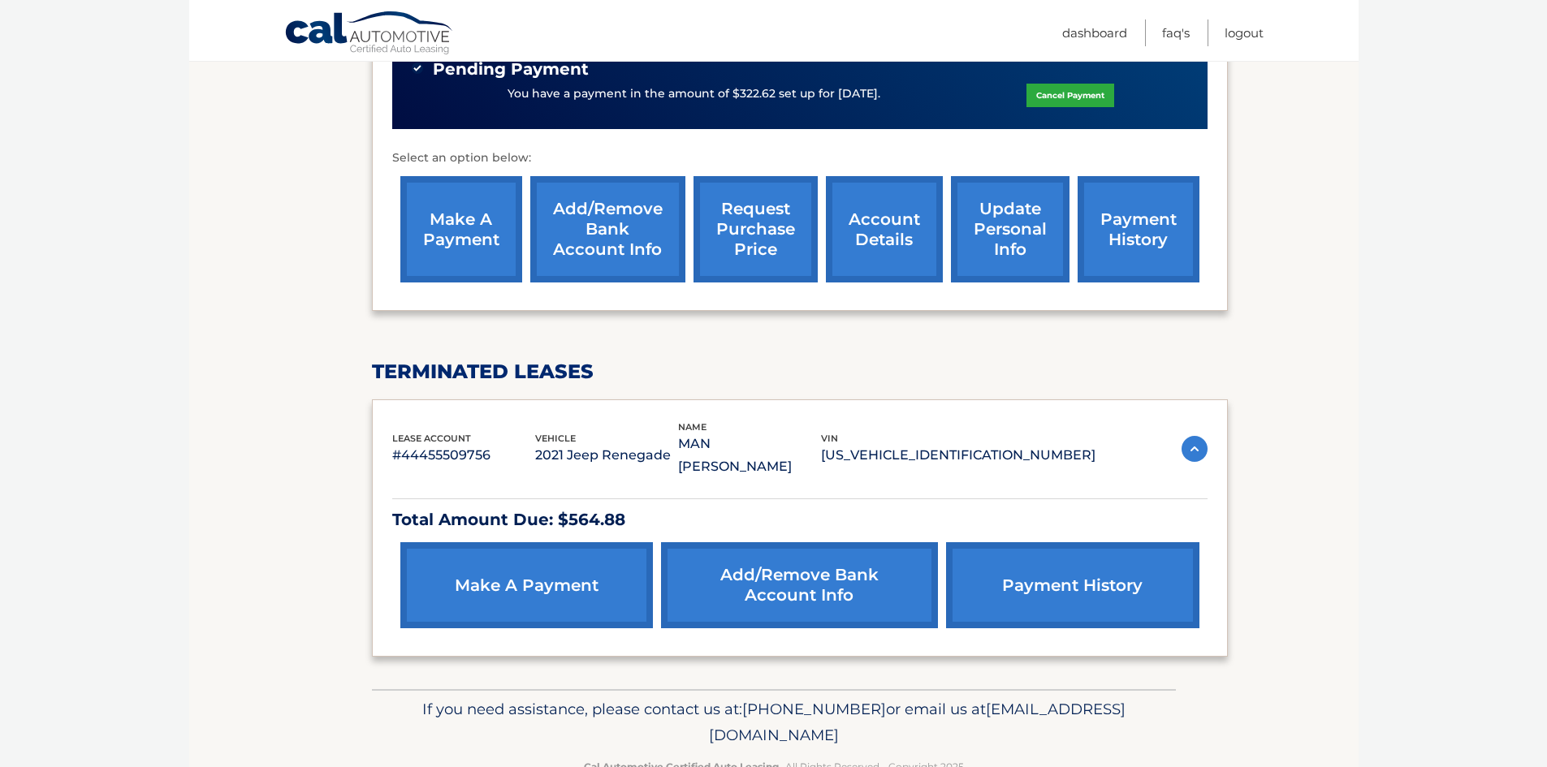
click at [566, 565] on link "make a payment" at bounding box center [526, 585] width 252 height 86
